Goal: Information Seeking & Learning: Learn about a topic

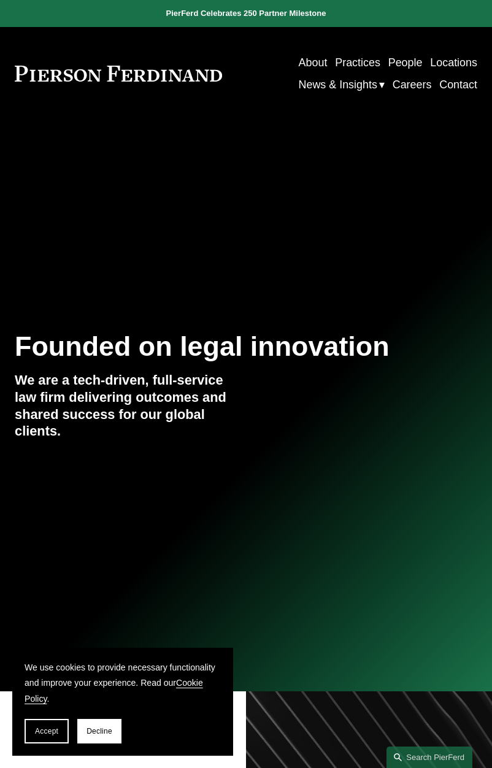
click at [208, 253] on div at bounding box center [246, 346] width 492 height 692
click at [304, 283] on div "Founded on legal innovation We are a tech-driven, full-service law firm deliver…" at bounding box center [246, 395] width 492 height 268
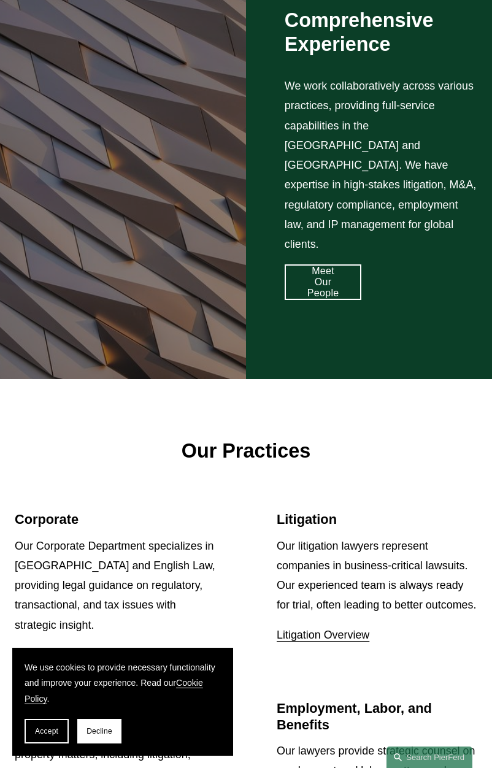
scroll to position [1119, 0]
click at [331, 264] on link "Meet Our People" at bounding box center [323, 282] width 77 height 36
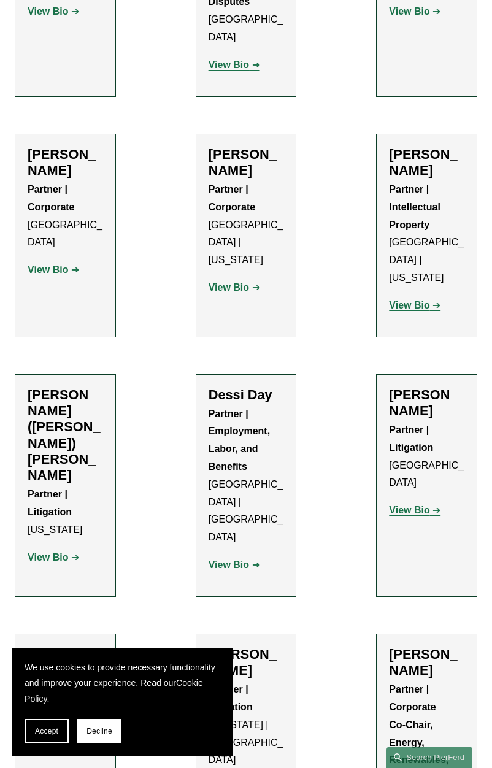
scroll to position [4864, 0]
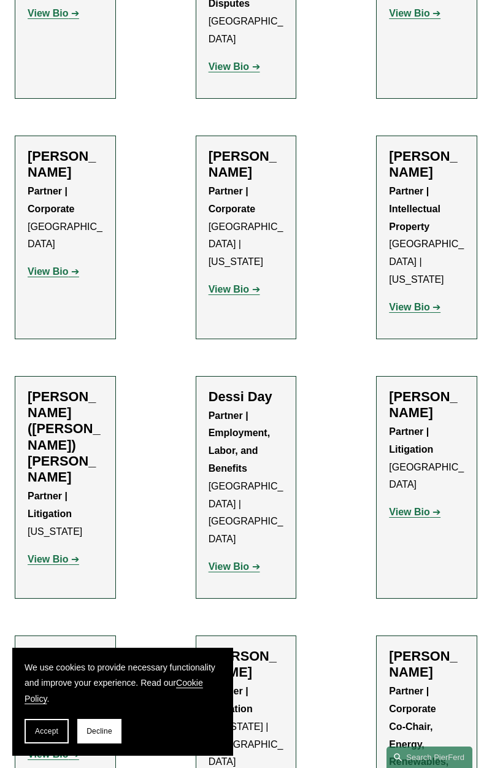
click at [58, 749] on strong "View Bio" at bounding box center [48, 754] width 40 height 10
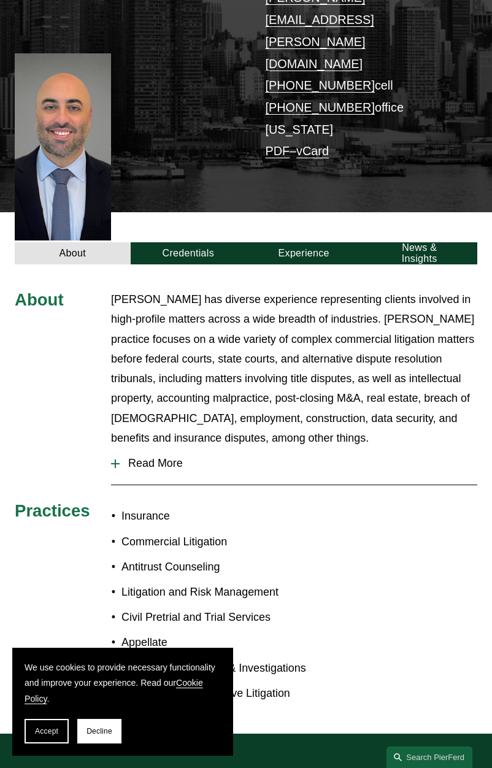
scroll to position [201, 0]
click at [159, 457] on span "Read More" at bounding box center [299, 463] width 358 height 13
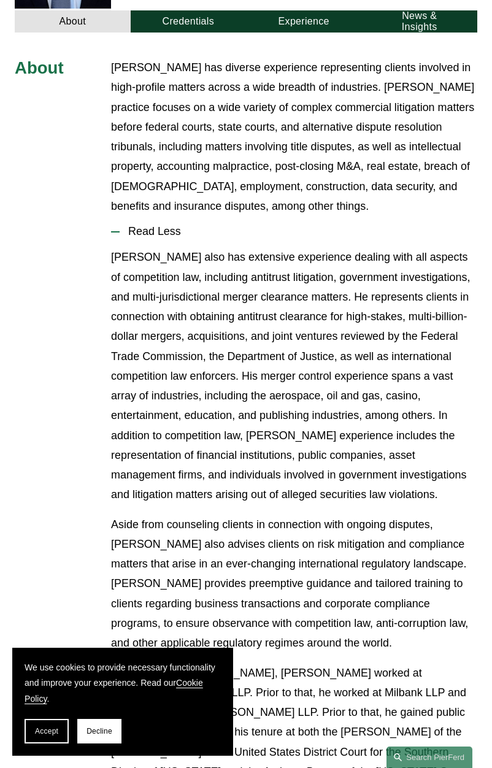
scroll to position [434, 0]
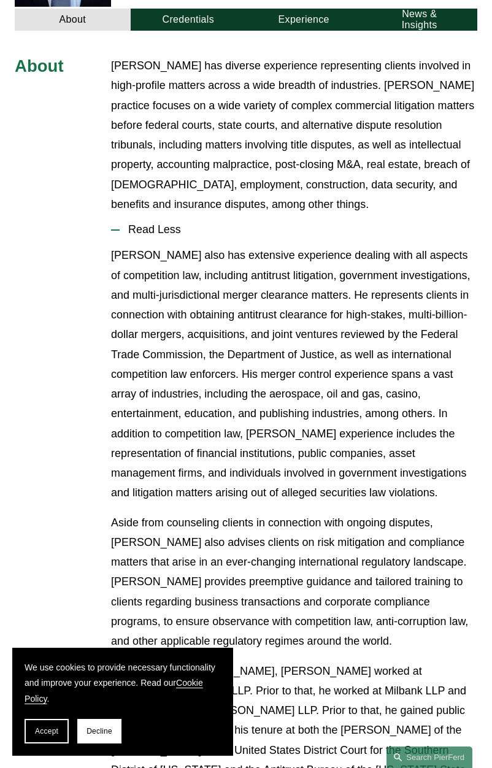
click at [102, 726] on button "Decline" at bounding box center [99, 731] width 44 height 25
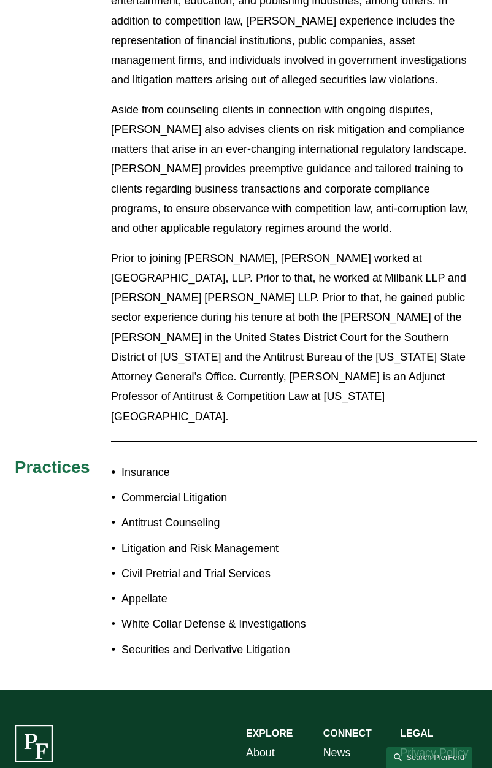
scroll to position [864, 0]
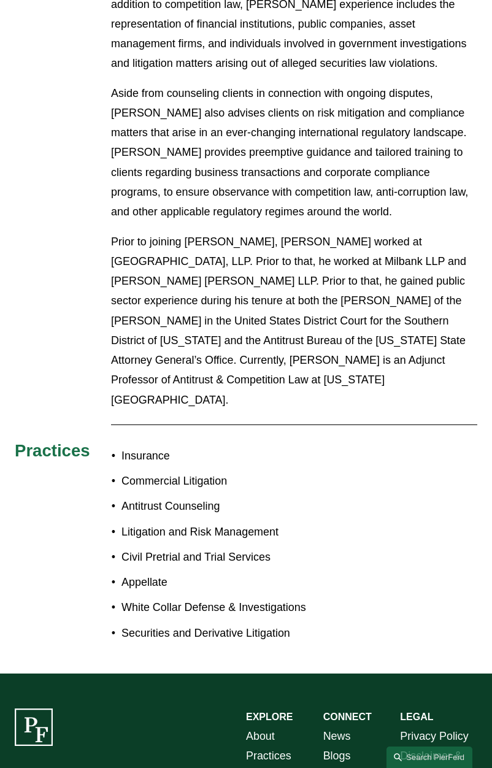
click at [350, 144] on p "Aside from counseling clients in connection with ongoing disputes, Mr. DeFrance…" at bounding box center [294, 152] width 366 height 139
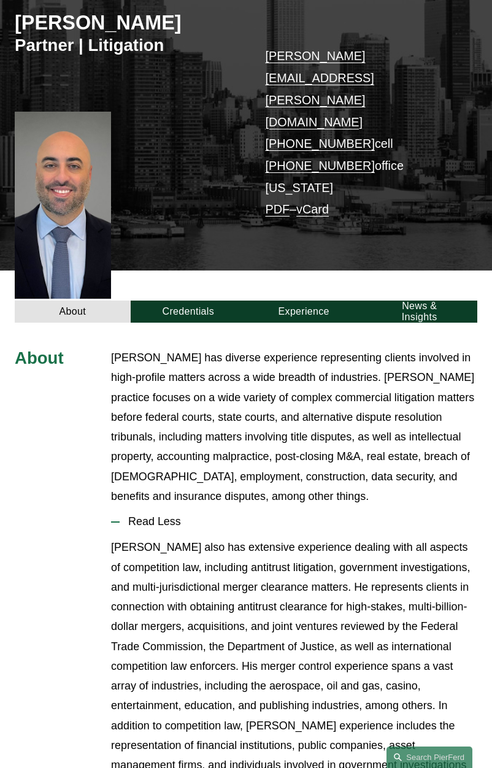
scroll to position [136, 0]
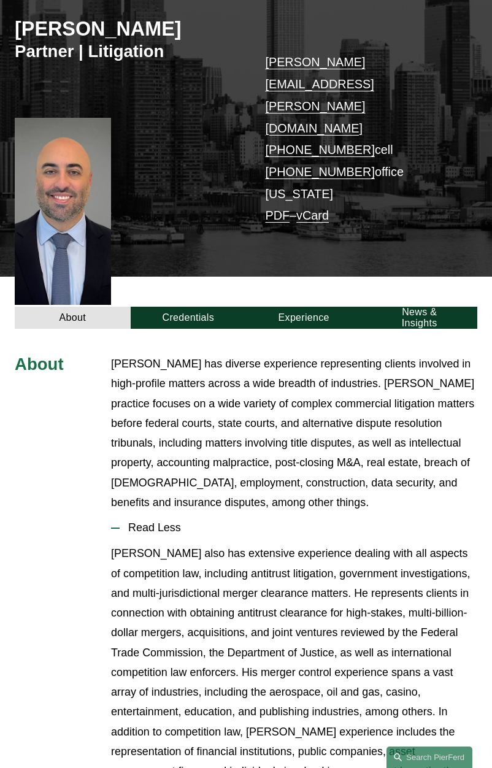
click at [204, 307] on link "Credentials" at bounding box center [188, 318] width 115 height 22
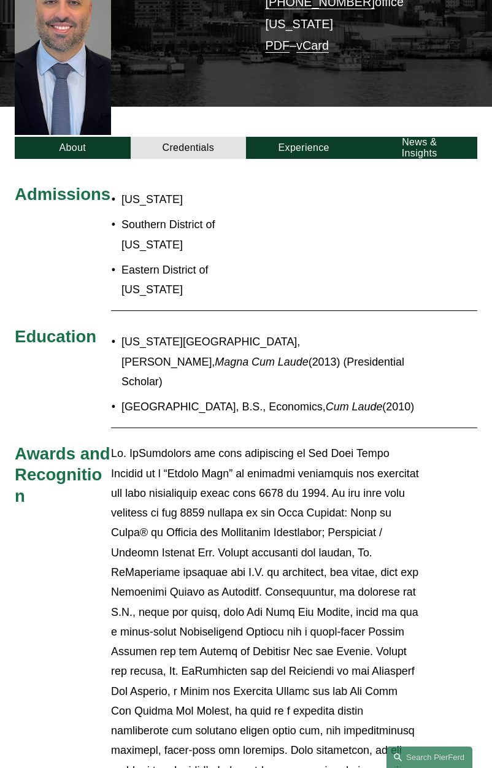
scroll to position [298, 0]
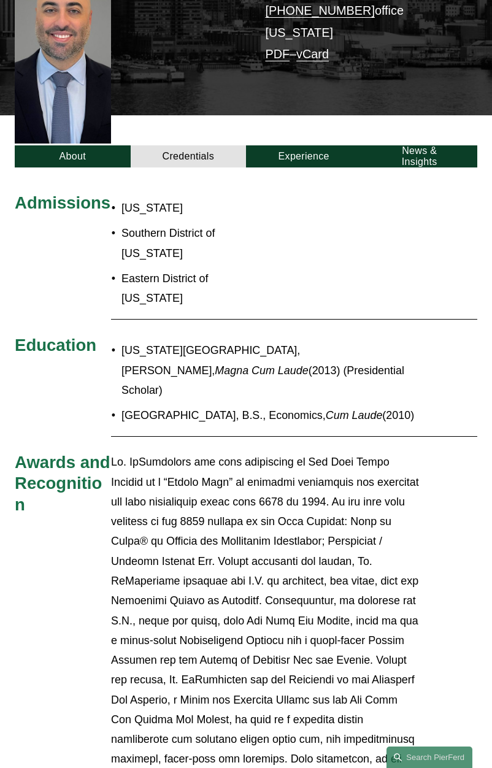
click at [320, 145] on link "Experience" at bounding box center [303, 156] width 115 height 22
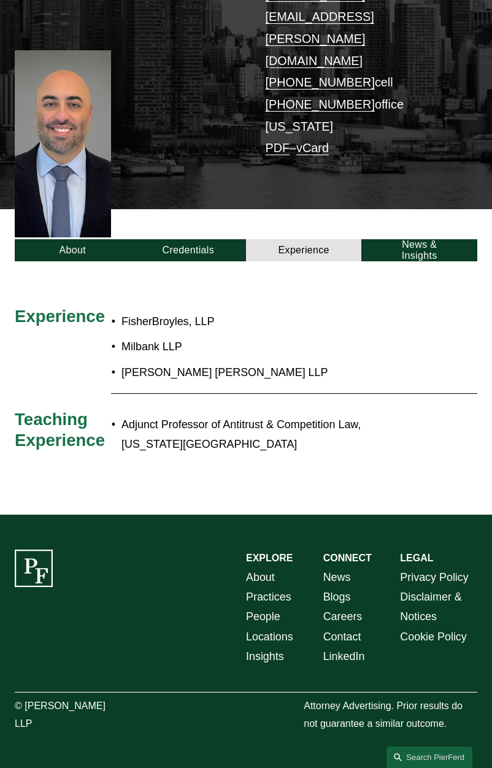
scroll to position [188, 0]
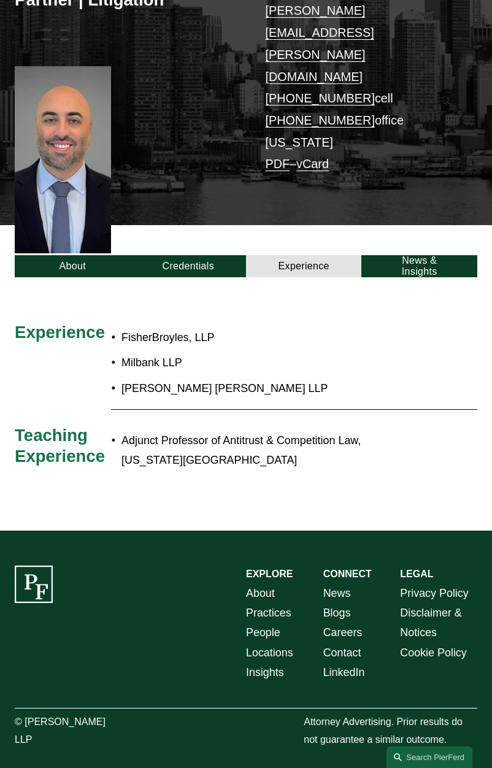
click at [423, 255] on link "News & Insights" at bounding box center [418, 266] width 115 height 22
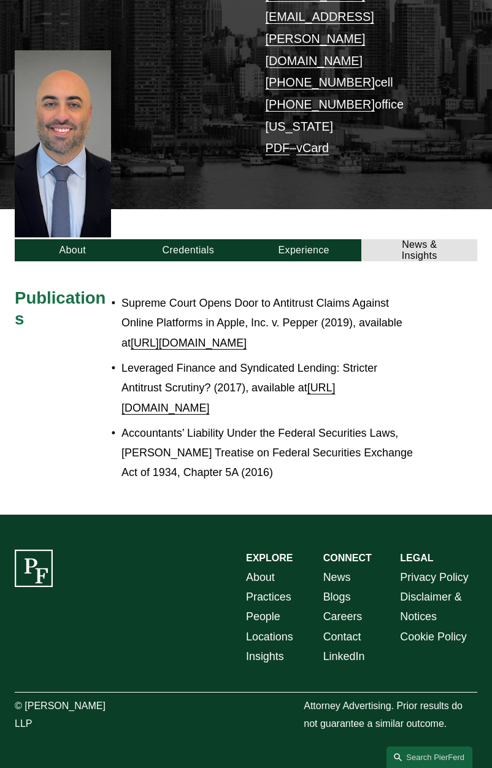
scroll to position [225, 0]
click at [280, 141] on link "PDF" at bounding box center [277, 147] width 25 height 13
